Goal: Transaction & Acquisition: Purchase product/service

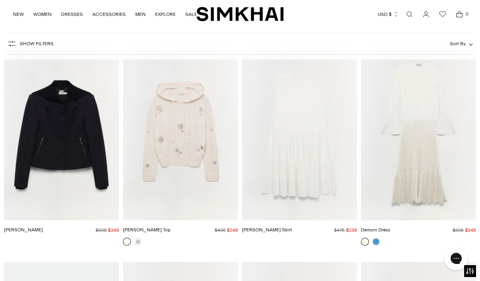
scroll to position [9658, 0]
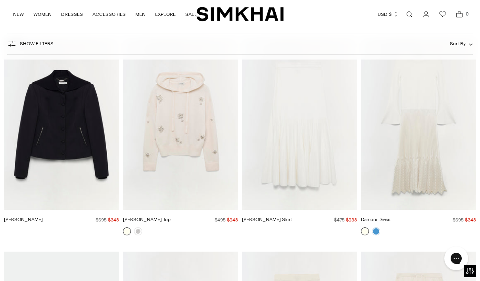
click at [212, 149] on img "Karmen Top" at bounding box center [180, 123] width 115 height 173
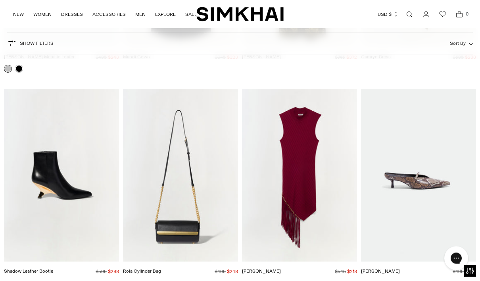
scroll to position [11083, 0]
click at [85, 205] on img "Shadow Leather Bootie" at bounding box center [61, 175] width 115 height 173
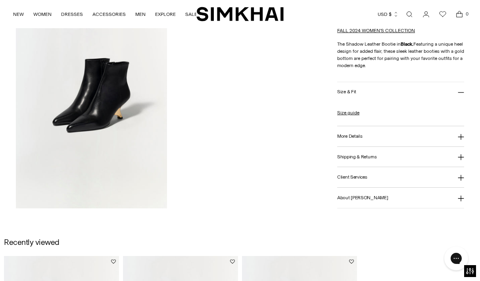
scroll to position [534, 0]
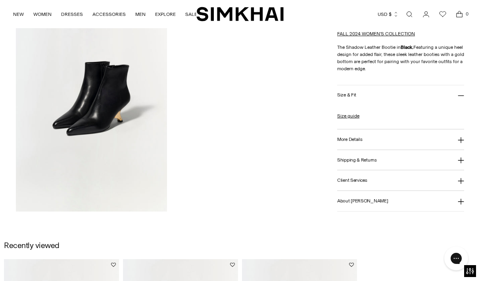
click at [357, 139] on h3 "More Details" at bounding box center [350, 139] width 25 height 5
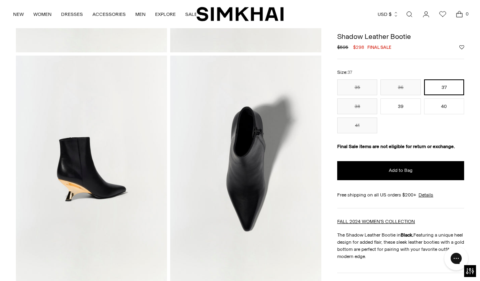
scroll to position [231, 0]
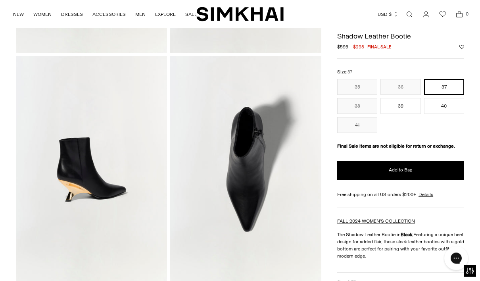
click at [456, 108] on button "40" at bounding box center [444, 106] width 40 height 16
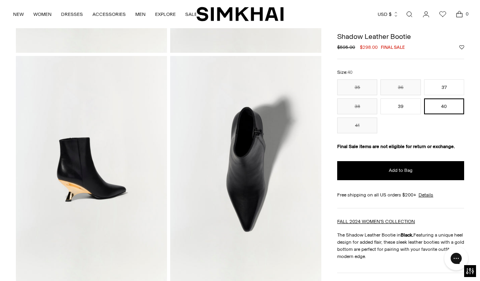
click at [426, 168] on button "Add to Bag" at bounding box center [401, 170] width 127 height 19
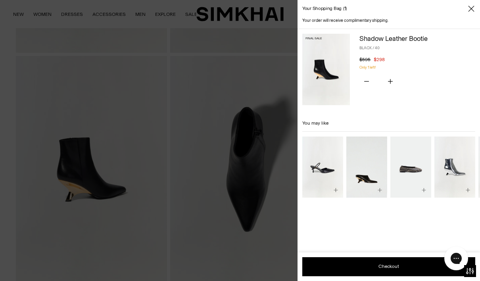
click at [371, 173] on img "Shadow Leather Mule" at bounding box center [367, 168] width 41 height 62
click at [268, 78] on div at bounding box center [240, 140] width 480 height 281
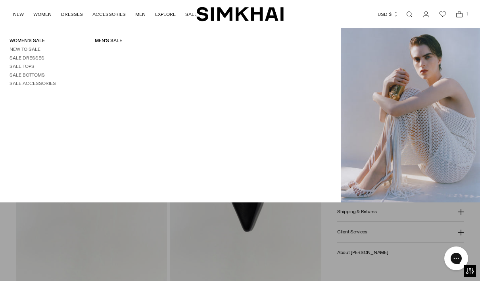
click at [45, 83] on link "Sale Accessories" at bounding box center [33, 84] width 46 height 6
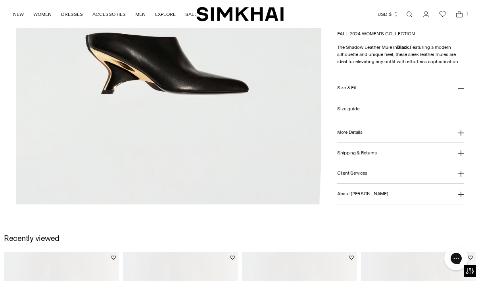
scroll to position [289, 0]
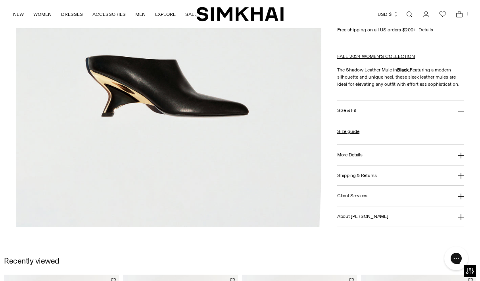
click at [407, 148] on button "More Details" at bounding box center [401, 155] width 127 height 20
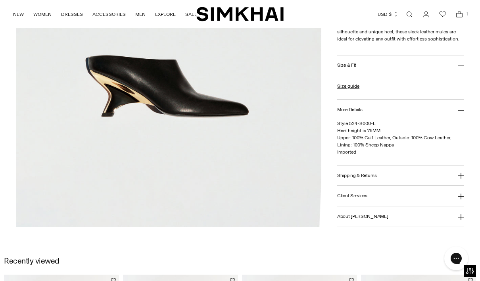
click at [358, 88] on link "Size guide" at bounding box center [349, 86] width 22 height 7
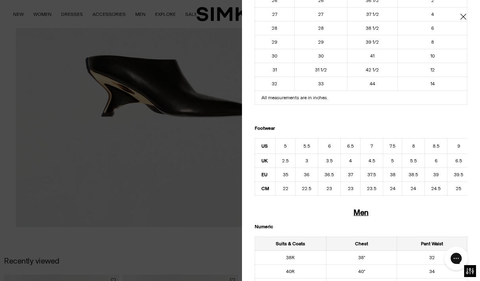
scroll to position [288, 0]
click at [318, 261] on td "38R" at bounding box center [290, 258] width 71 height 14
click at [164, 181] on div at bounding box center [240, 140] width 480 height 281
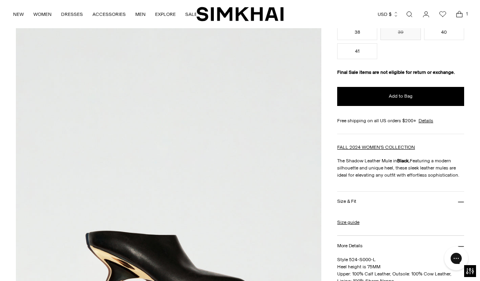
scroll to position [112, 0]
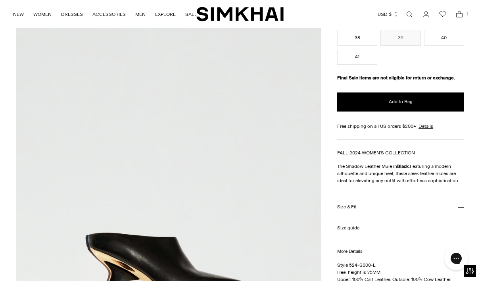
click at [378, 108] on button "Add to Bag" at bounding box center [401, 102] width 127 height 19
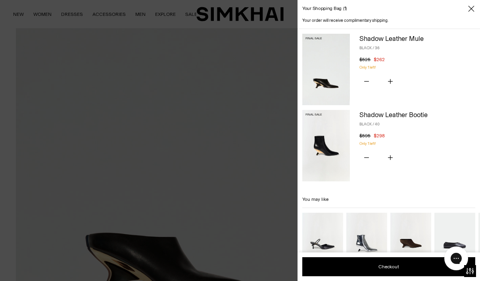
click at [373, 81] on button "Subtract product quantity" at bounding box center [367, 81] width 14 height 17
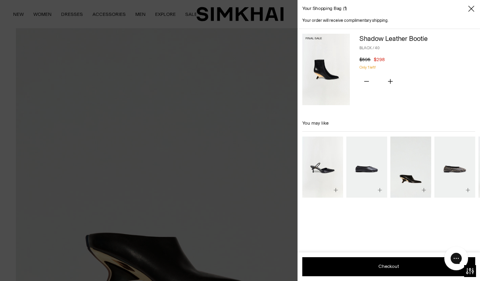
click at [370, 79] on button "Subtract product quantity" at bounding box center [367, 81] width 14 height 17
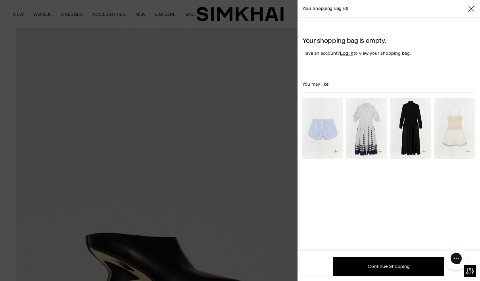
click at [270, 171] on div at bounding box center [240, 140] width 480 height 281
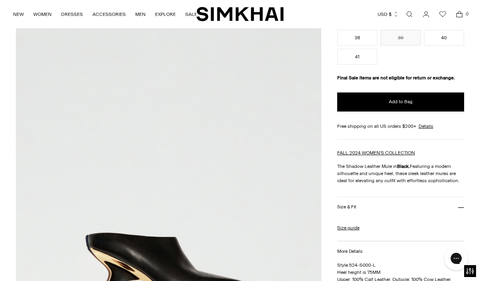
click at [449, 41] on button "40" at bounding box center [444, 38] width 40 height 16
click at [386, 107] on button "Add to Bag" at bounding box center [401, 102] width 127 height 19
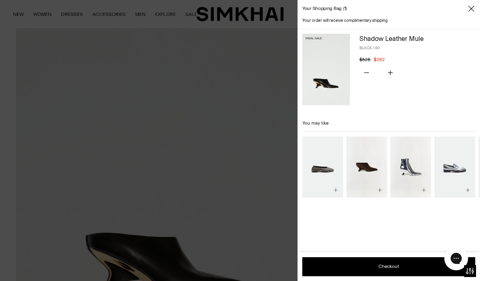
click at [265, 179] on div at bounding box center [240, 140] width 480 height 281
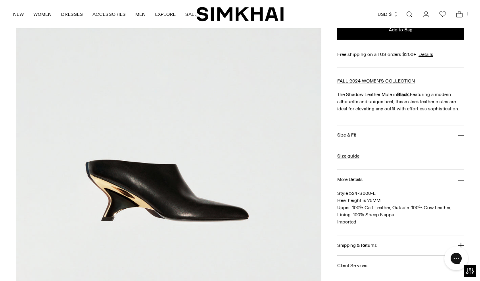
scroll to position [184, 0]
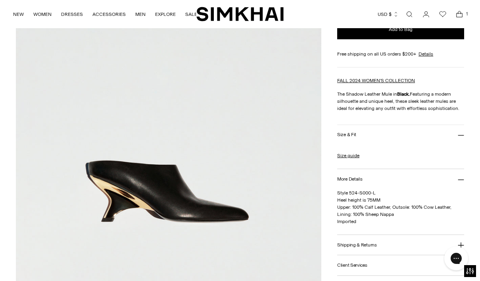
click at [357, 158] on link "Size guide" at bounding box center [349, 155] width 22 height 7
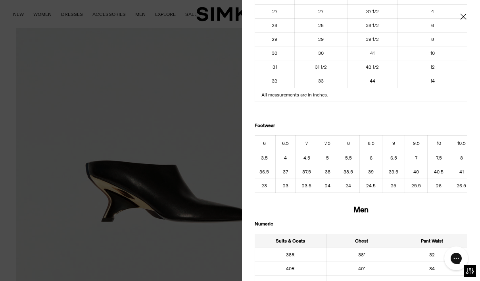
scroll to position [0, 66]
click at [230, 160] on div at bounding box center [240, 140] width 480 height 281
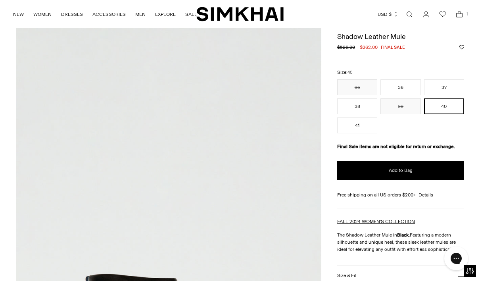
scroll to position [0, 0]
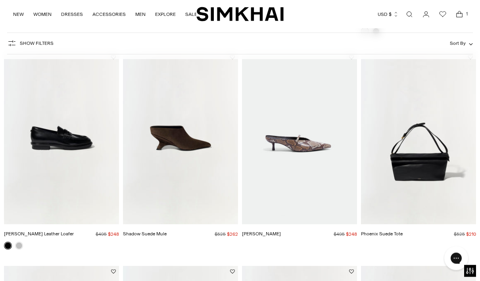
scroll to position [893, 0]
click at [203, 176] on img "Shadow Suede Mule" at bounding box center [180, 138] width 115 height 173
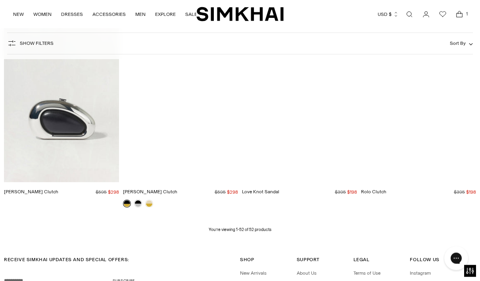
scroll to position [2635, 0]
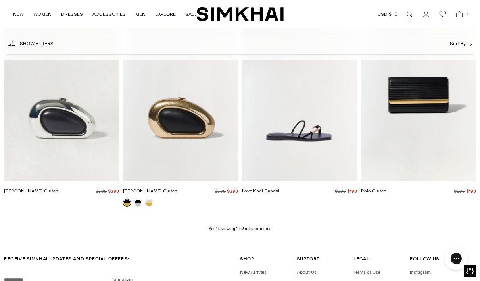
click at [208, 133] on img "Luna Clutch" at bounding box center [180, 95] width 115 height 173
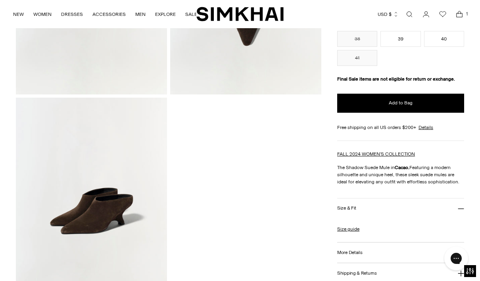
scroll to position [418, 0]
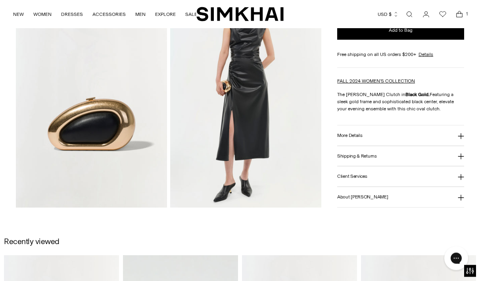
scroll to position [538, 0]
